Goal: Navigation & Orientation: Understand site structure

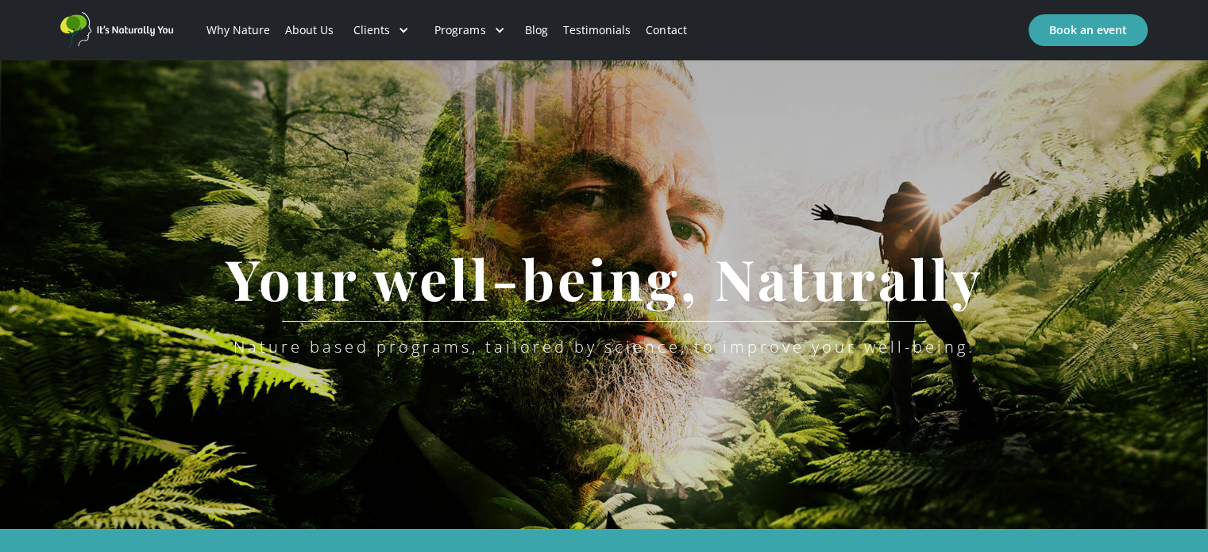
click at [245, 31] on link "Why Nature" at bounding box center [238, 30] width 79 height 54
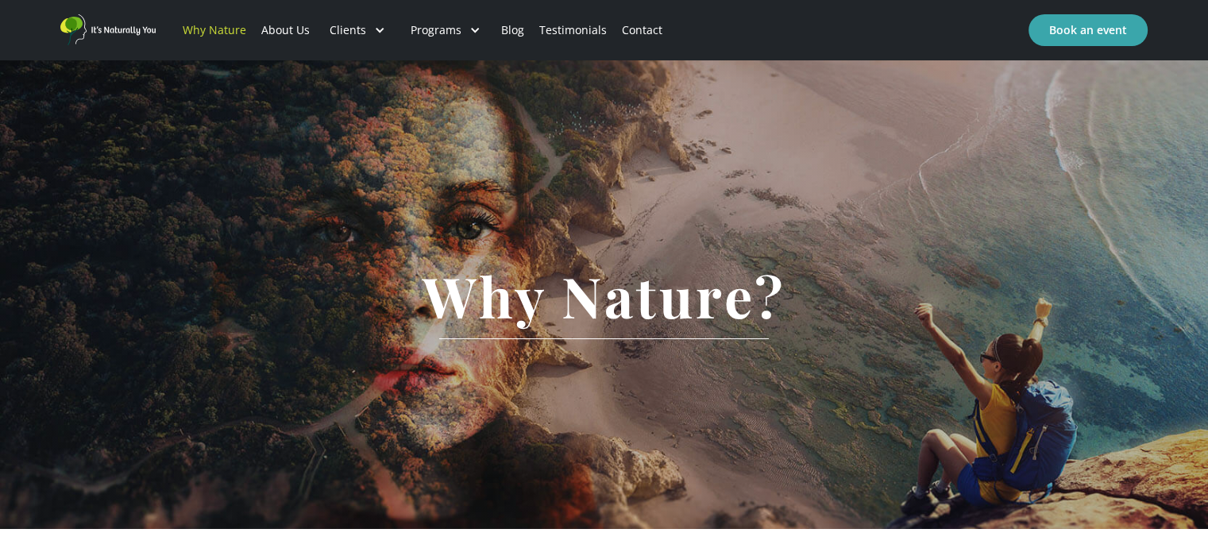
click at [291, 28] on link "About Us" at bounding box center [285, 30] width 64 height 54
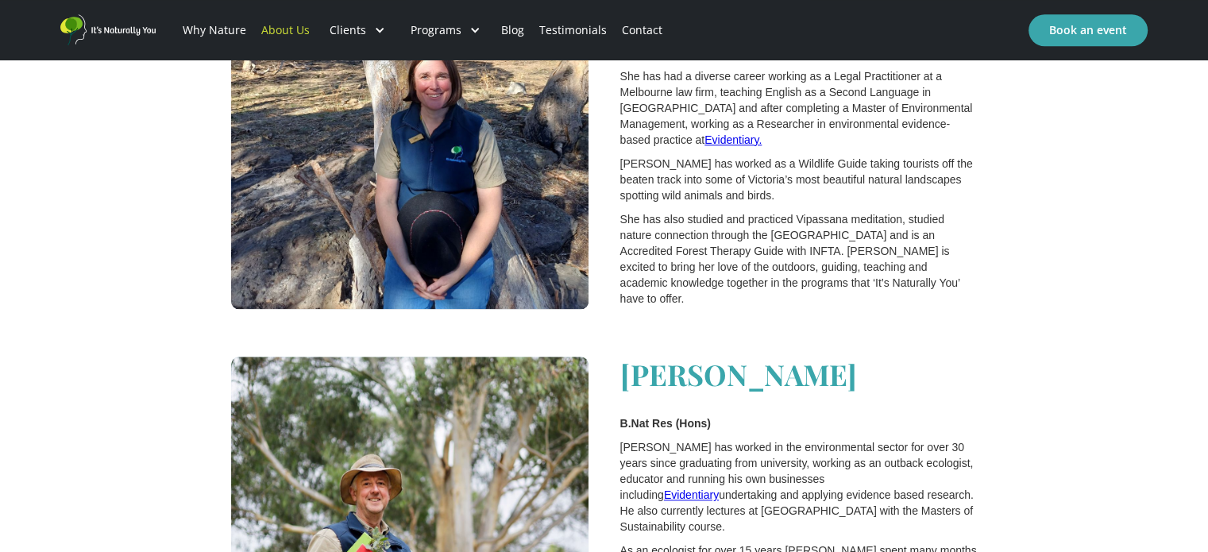
scroll to position [1517, 0]
